Goal: Task Accomplishment & Management: Manage account settings

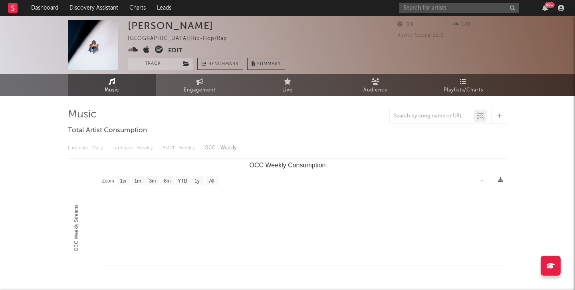
select select "1w"
click at [174, 50] on button "Edit" at bounding box center [175, 51] width 14 height 10
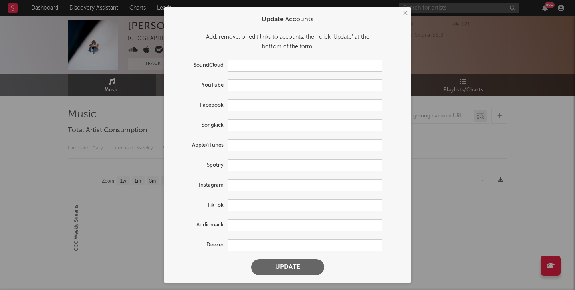
type input "[URL][DOMAIN_NAME]"
type input "[URL][DOMAIN_NAME][PERSON_NAME]"
type input "[URL][DOMAIN_NAME]"
click at [242, 204] on input "text" at bounding box center [305, 205] width 155 height 12
paste input "[URL][DOMAIN_NAME]"
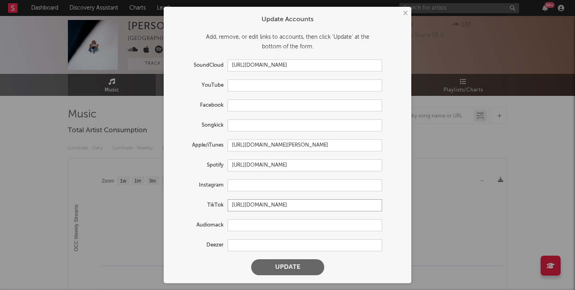
type input "[URL][DOMAIN_NAME]"
click at [251, 259] on button "Update" at bounding box center [287, 267] width 73 height 16
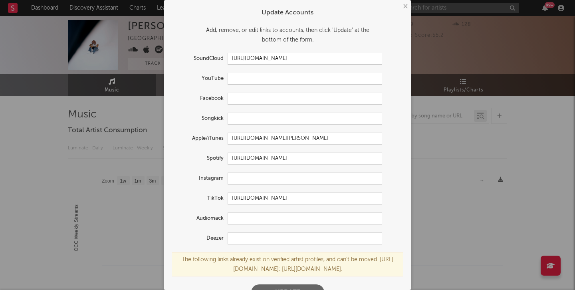
click at [401, 6] on button "×" at bounding box center [405, 6] width 9 height 9
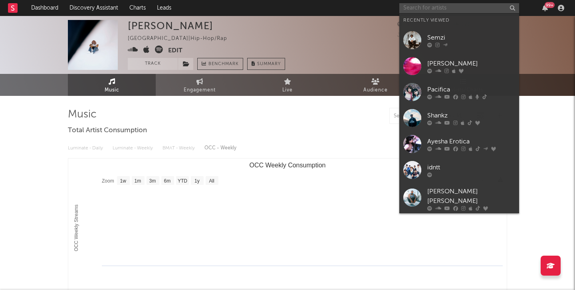
click at [438, 11] on input "text" at bounding box center [459, 8] width 120 height 10
paste input "[URL][DOMAIN_NAME]"
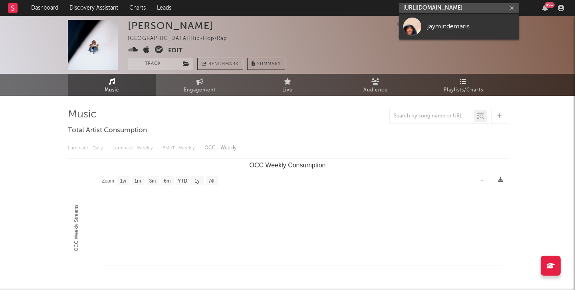
type input "[URL][DOMAIN_NAME]"
click at [440, 24] on div "jaymindemaris" at bounding box center [471, 27] width 88 height 10
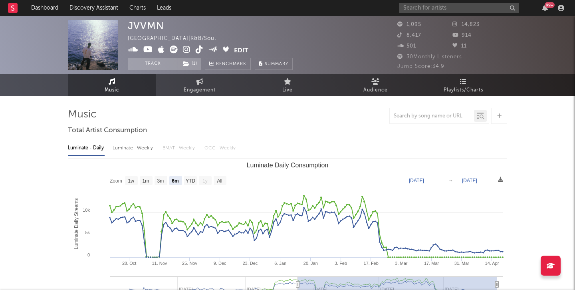
click at [186, 47] on icon at bounding box center [187, 50] width 8 height 8
click at [193, 66] on span "( 1 )" at bounding box center [190, 64] width 24 height 12
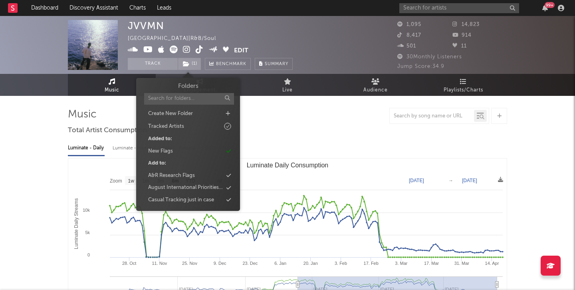
click at [192, 26] on div "JVVMN [GEOGRAPHIC_DATA] | R&B/Soul Edit Track ( 1 ) Benchmark Summary" at bounding box center [210, 45] width 165 height 50
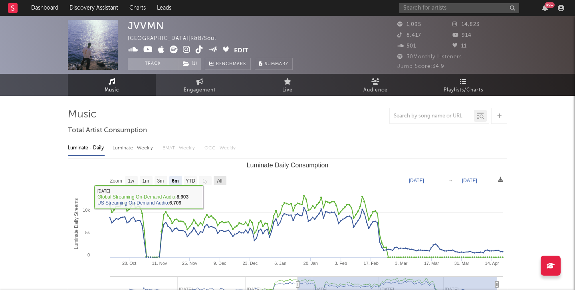
click at [216, 181] on rect "Luminate Daily Consumption" at bounding box center [220, 180] width 13 height 9
select select "All"
type input "[DATE]"
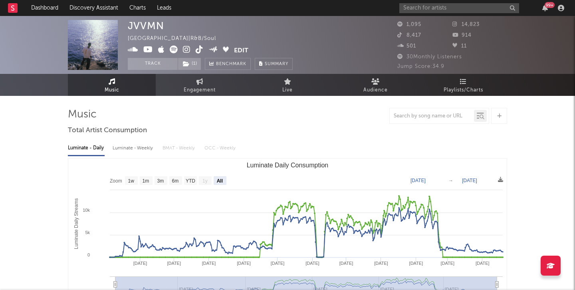
click at [175, 48] on icon at bounding box center [174, 50] width 8 height 8
click at [402, 4] on input "text" at bounding box center [459, 8] width 120 height 10
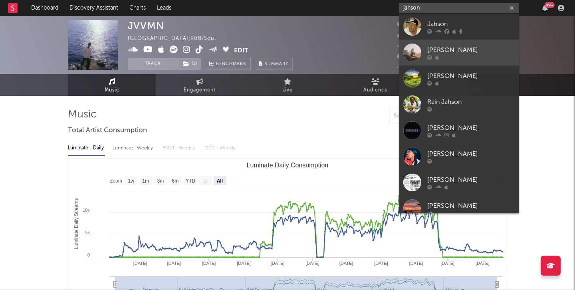
type input "jahson"
click at [423, 52] on link "[PERSON_NAME]" at bounding box center [459, 53] width 120 height 26
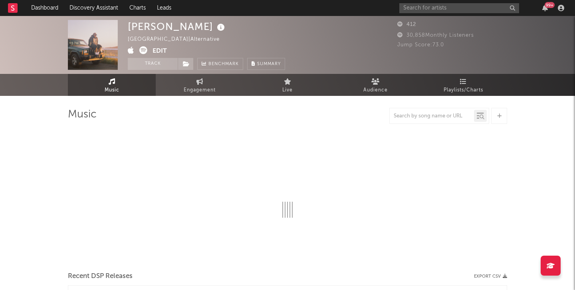
select select "1w"
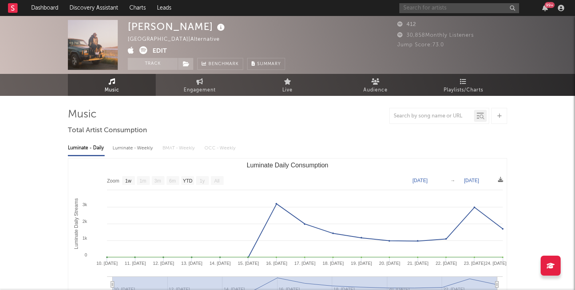
click at [431, 5] on input "text" at bounding box center [459, 8] width 120 height 10
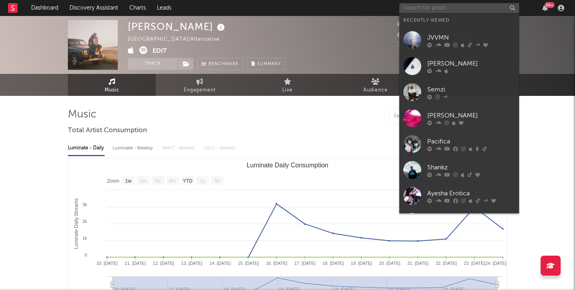
click at [161, 51] on button "Edit" at bounding box center [160, 51] width 14 height 10
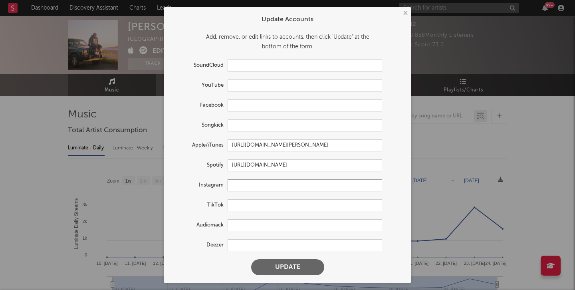
click at [240, 180] on input "text" at bounding box center [305, 185] width 155 height 12
paste input "[URL][DOMAIN_NAME]"
type input "[URL][DOMAIN_NAME]"
click at [251, 259] on button "Update" at bounding box center [287, 267] width 73 height 16
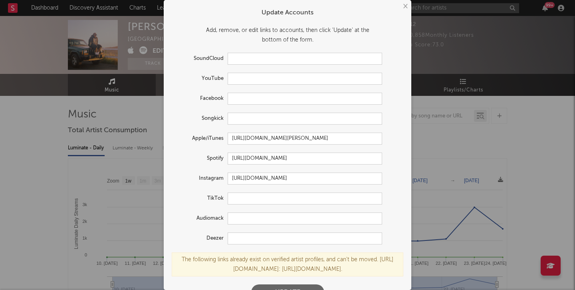
click at [403, 2] on button "×" at bounding box center [405, 6] width 9 height 9
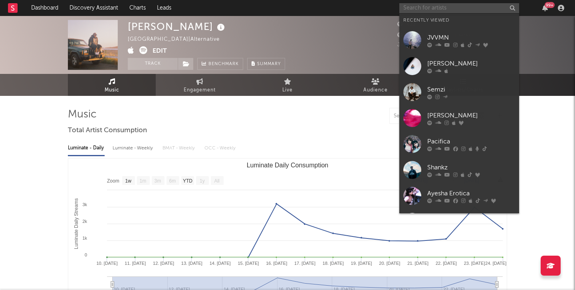
click at [417, 9] on input "text" at bounding box center [459, 8] width 120 height 10
paste input "[URL][DOMAIN_NAME]"
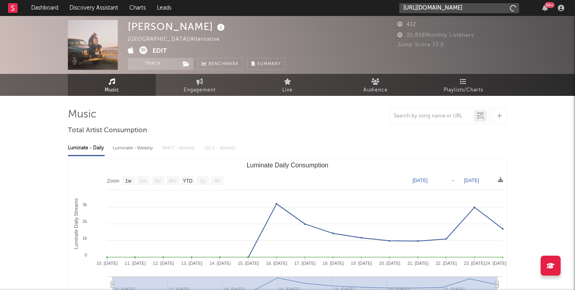
scroll to position [0, 6]
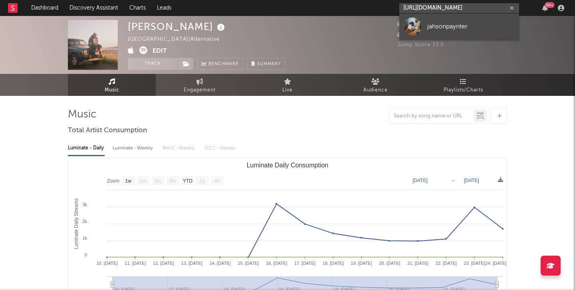
type input "[URL][DOMAIN_NAME]"
click at [417, 22] on div at bounding box center [412, 27] width 18 height 18
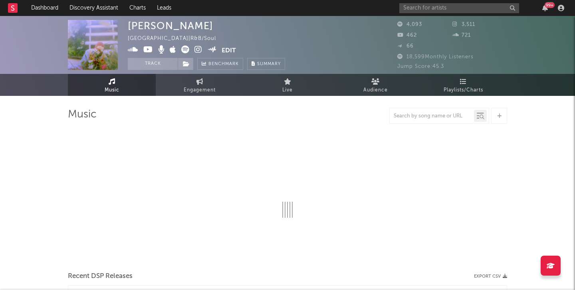
select select "6m"
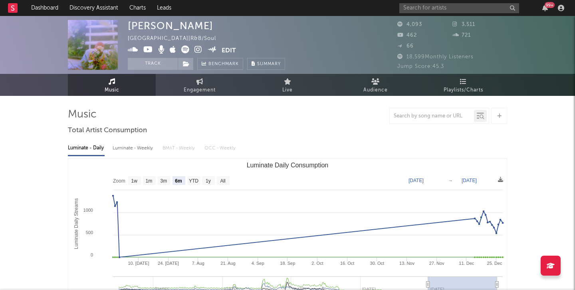
click at [223, 50] on button "Edit" at bounding box center [229, 51] width 14 height 10
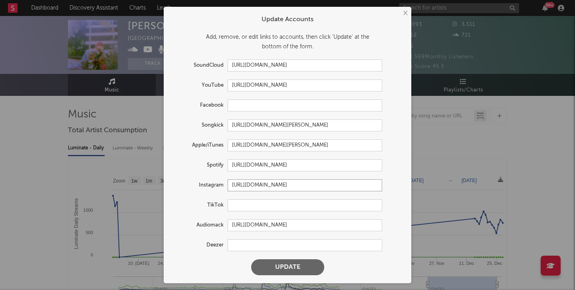
drag, startPoint x: 341, startPoint y: 188, endPoint x: 186, endPoint y: 182, distance: 155.4
click at [186, 182] on div "Instagram [URL][DOMAIN_NAME]" at bounding box center [277, 185] width 210 height 12
click at [282, 266] on button "Update" at bounding box center [287, 267] width 73 height 16
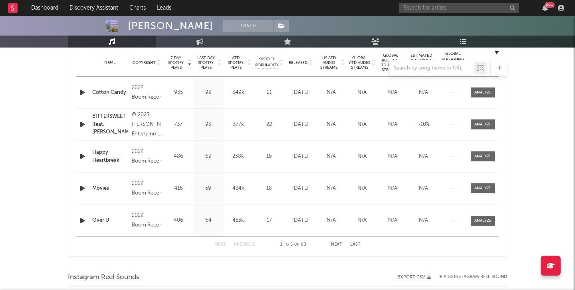
select select "6m"
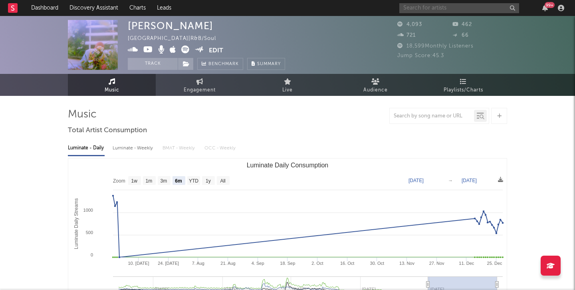
click at [411, 11] on input "text" at bounding box center [459, 8] width 120 height 10
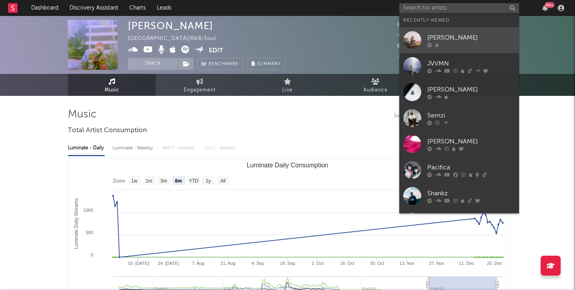
click at [415, 42] on div at bounding box center [412, 40] width 18 height 18
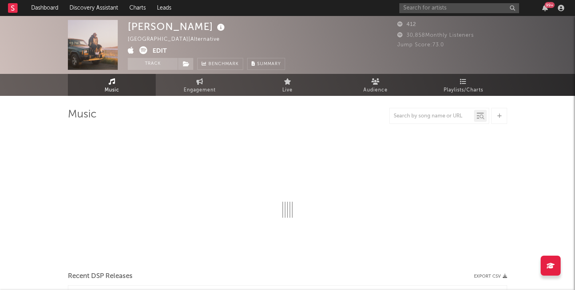
select select "1w"
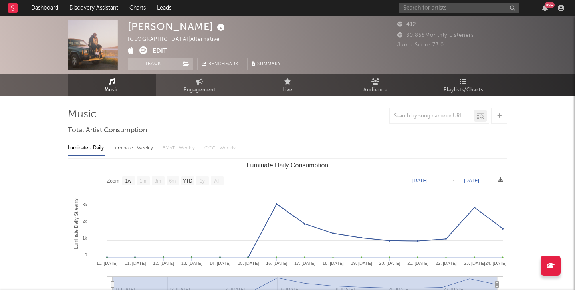
click at [161, 49] on button "Edit" at bounding box center [160, 51] width 14 height 10
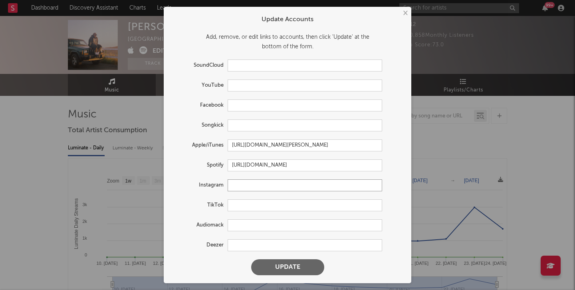
click at [244, 185] on input "text" at bounding box center [305, 185] width 155 height 12
paste input "[URL][DOMAIN_NAME]"
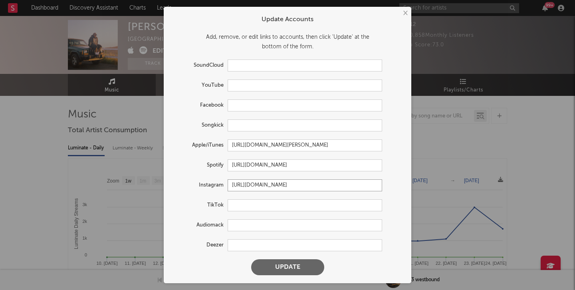
type input "[URL][DOMAIN_NAME]"
click at [281, 276] on form "Update Accounts Add, remove, or edit links to accounts, then click 'Update' at …" at bounding box center [288, 145] width 240 height 268
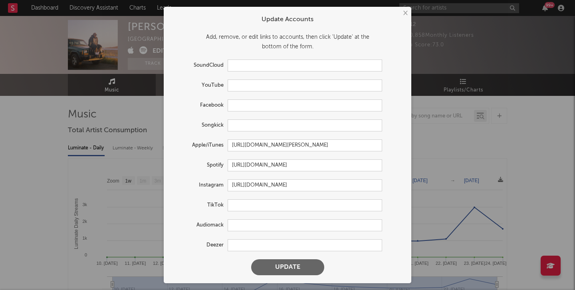
click at [285, 263] on button "Update" at bounding box center [287, 267] width 73 height 16
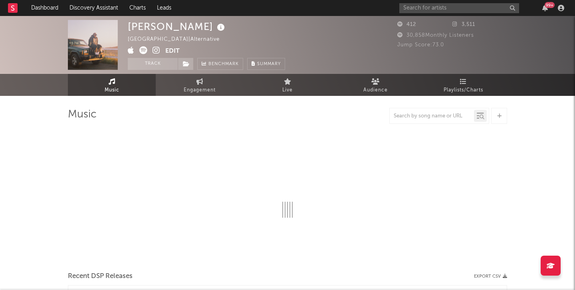
select select "1w"
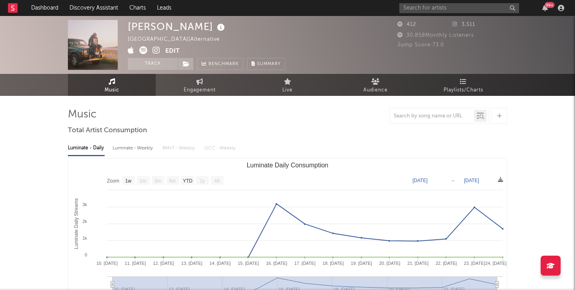
click at [436, 14] on div "99 +" at bounding box center [483, 8] width 168 height 16
click at [426, 7] on input "text" at bounding box center [459, 8] width 120 height 10
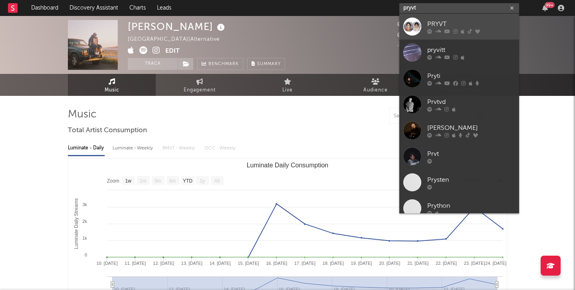
type input "pryvt"
click at [440, 23] on div "PRYVT" at bounding box center [471, 24] width 88 height 10
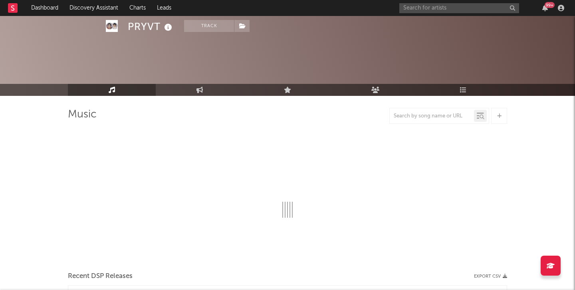
scroll to position [44, 0]
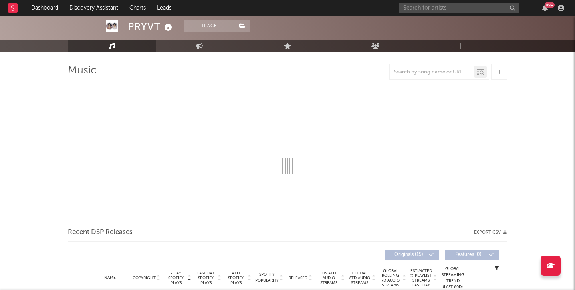
select select "6m"
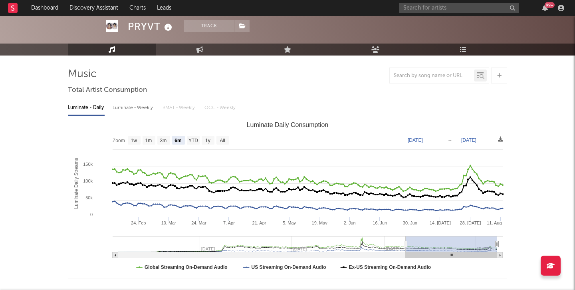
scroll to position [0, 0]
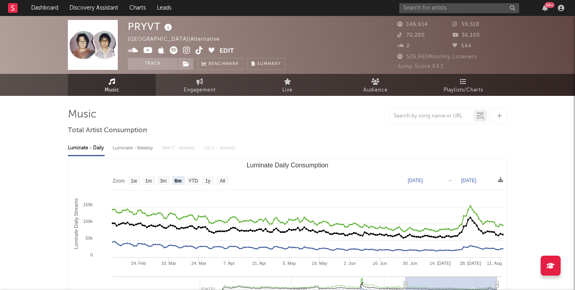
click at [196, 51] on icon at bounding box center [200, 50] width 8 height 8
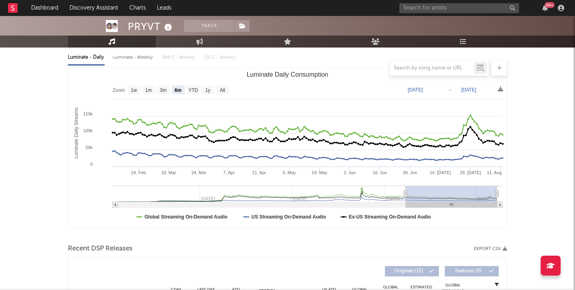
scroll to position [208, 0]
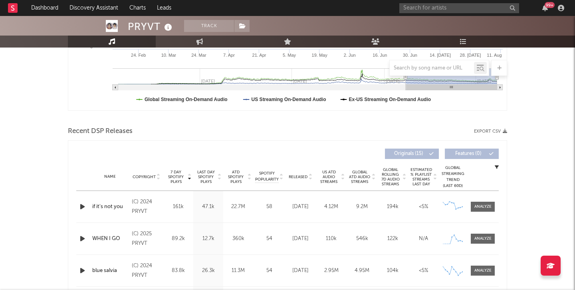
click at [83, 208] on icon "button" at bounding box center [82, 207] width 8 height 10
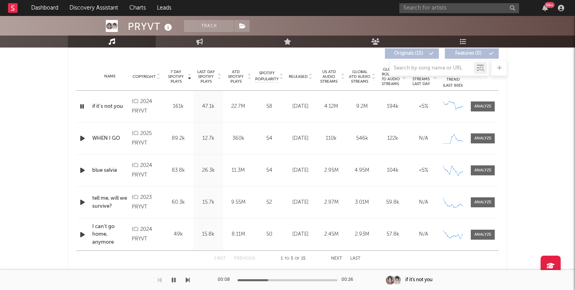
scroll to position [291, 0]
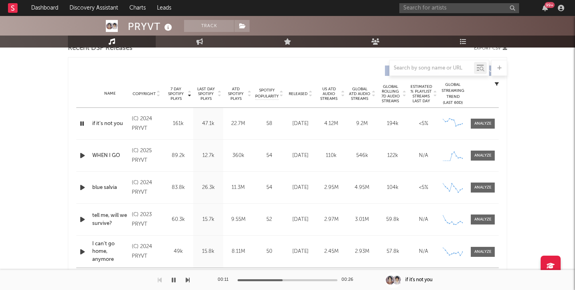
click at [81, 124] on icon "button" at bounding box center [82, 124] width 8 height 10
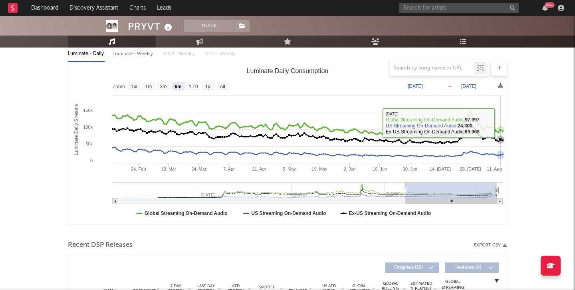
scroll to position [0, 0]
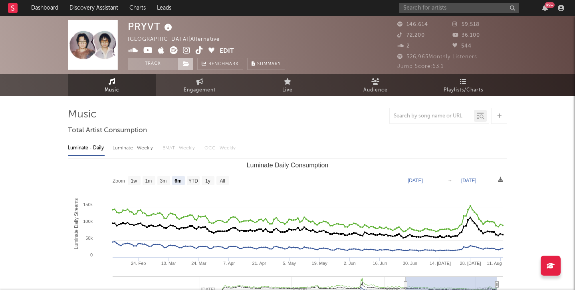
click at [184, 58] on span at bounding box center [186, 64] width 16 height 12
click at [156, 65] on button "Track" at bounding box center [153, 64] width 50 height 12
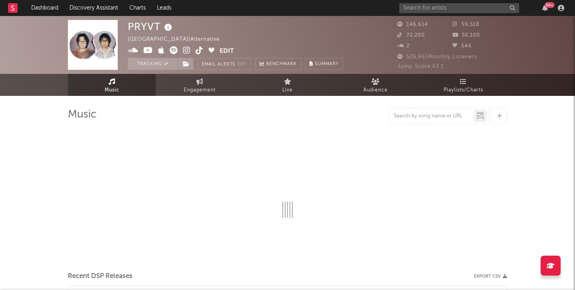
click at [194, 65] on div "Tracking Email Alerts Off Benchmark Summary" at bounding box center [235, 64] width 215 height 12
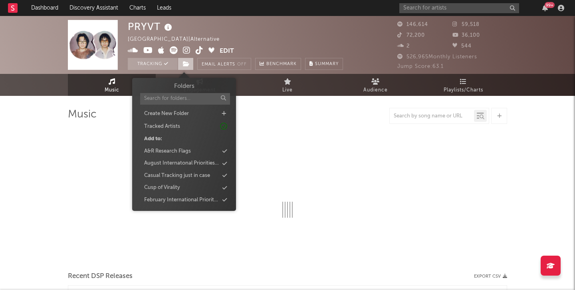
click at [188, 65] on icon at bounding box center [186, 64] width 7 height 6
click at [197, 173] on div "Casual Tracking just in case" at bounding box center [177, 176] width 66 height 8
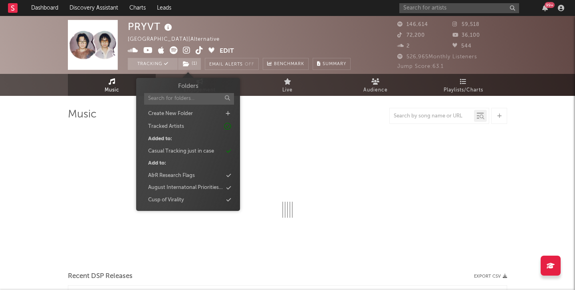
click at [289, 128] on div at bounding box center [287, 171] width 439 height 94
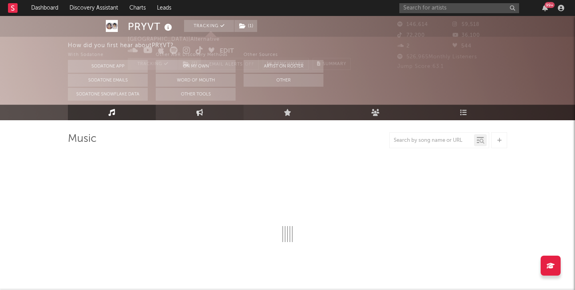
select select "6m"
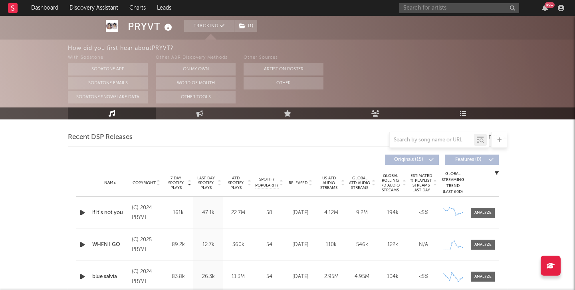
scroll to position [311, 0]
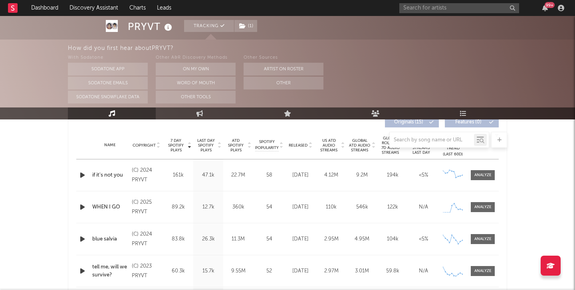
click at [81, 177] on icon "button" at bounding box center [82, 175] width 8 height 10
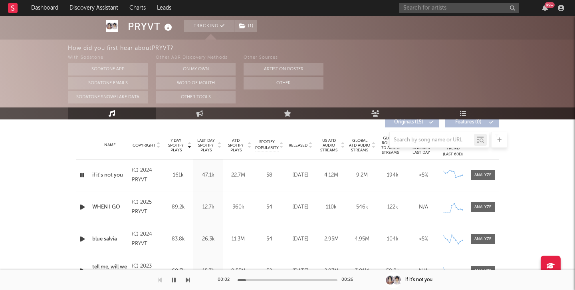
click at [81, 204] on icon "button" at bounding box center [82, 207] width 8 height 10
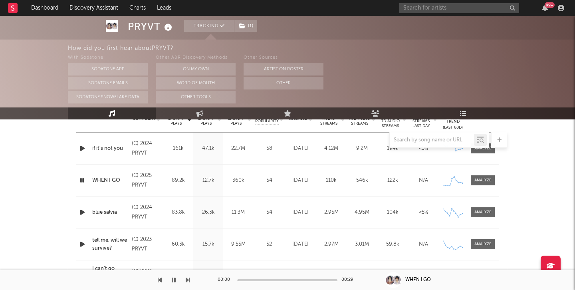
scroll to position [339, 0]
click at [81, 179] on icon "button" at bounding box center [82, 180] width 8 height 10
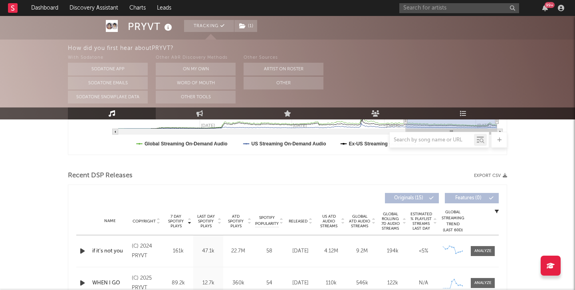
scroll to position [0, 0]
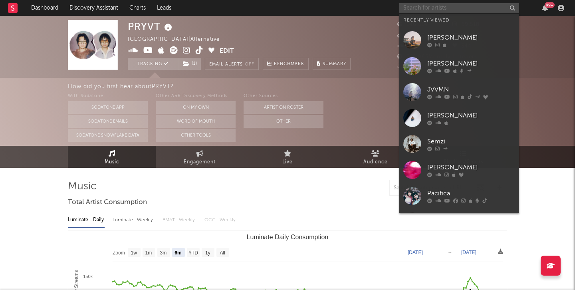
click at [419, 10] on input "text" at bounding box center [459, 8] width 120 height 10
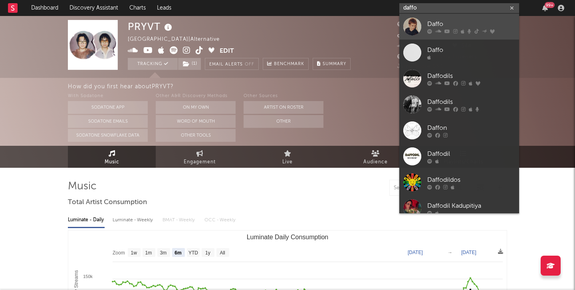
type input "daffo"
click at [418, 30] on div at bounding box center [412, 27] width 18 height 18
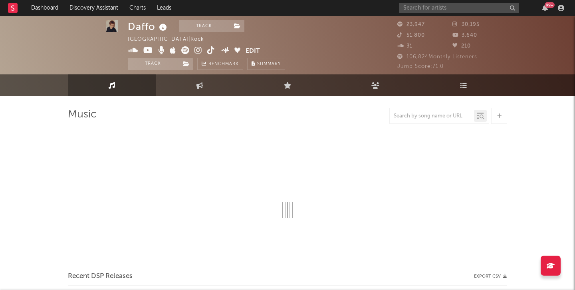
select select "6m"
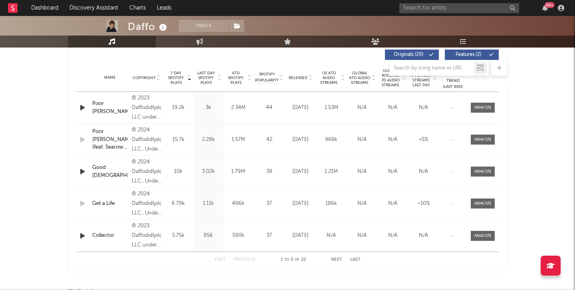
scroll to position [305, 0]
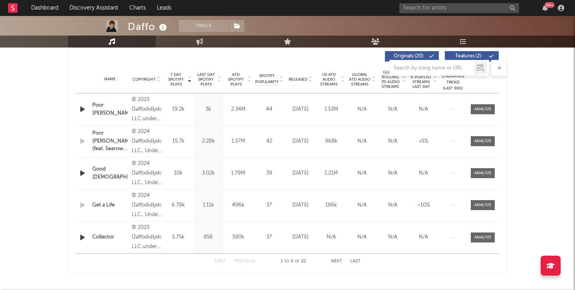
click at [306, 79] on span "Released" at bounding box center [298, 79] width 19 height 5
